Goal: Information Seeking & Learning: Learn about a topic

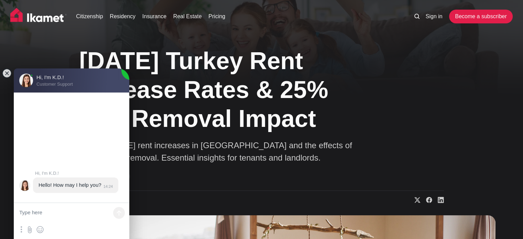
click at [194, 15] on link "Real Estate" at bounding box center [187, 16] width 29 height 8
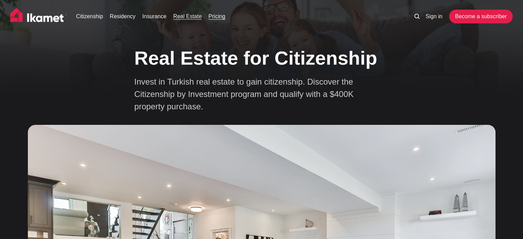
click at [216, 15] on link "Pricing" at bounding box center [217, 16] width 17 height 8
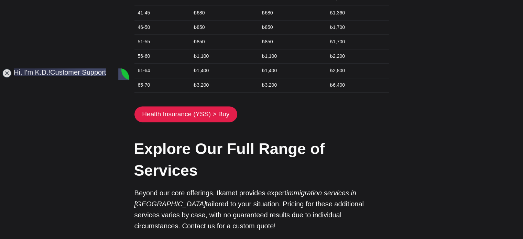
drag, startPoint x: 268, startPoint y: 122, endPoint x: 272, endPoint y: 120, distance: 3.5
click at [269, 187] on p "Beyond our core offerings, Ikamet provides expert immigration services in Türki…" at bounding box center [262, 209] width 255 height 44
